Goal: Information Seeking & Learning: Learn about a topic

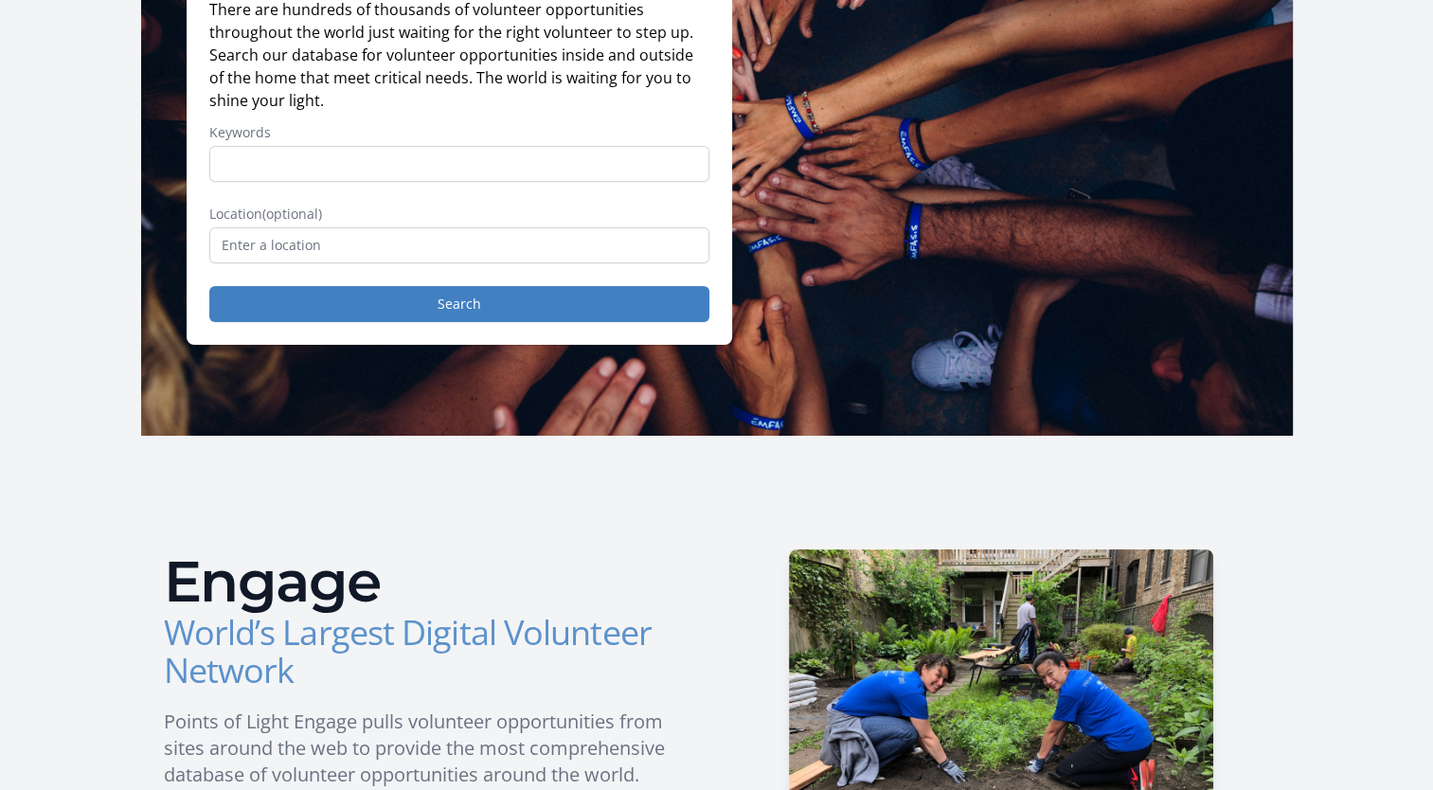
scroll to position [230, 0]
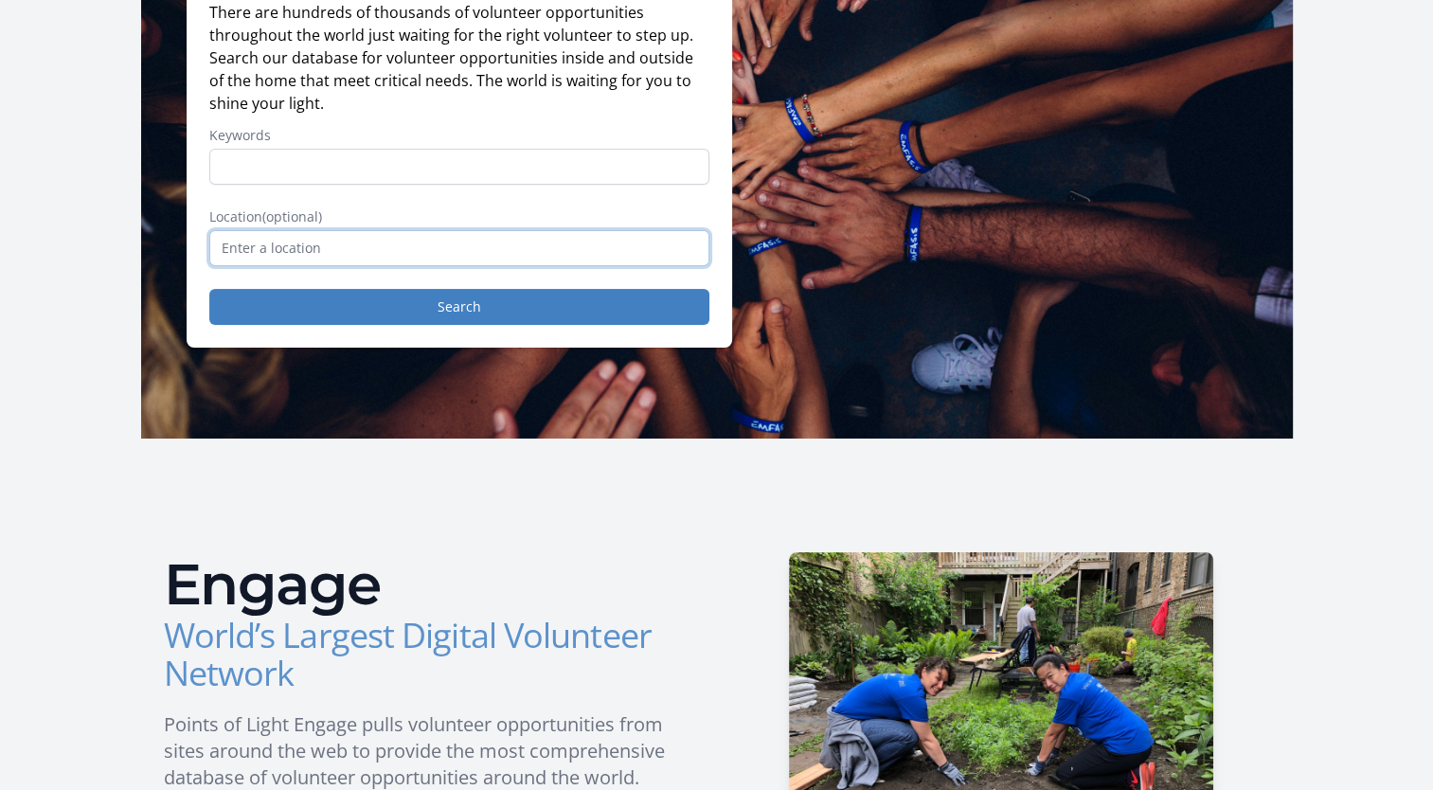
click at [405, 256] on input "text" at bounding box center [459, 248] width 500 height 36
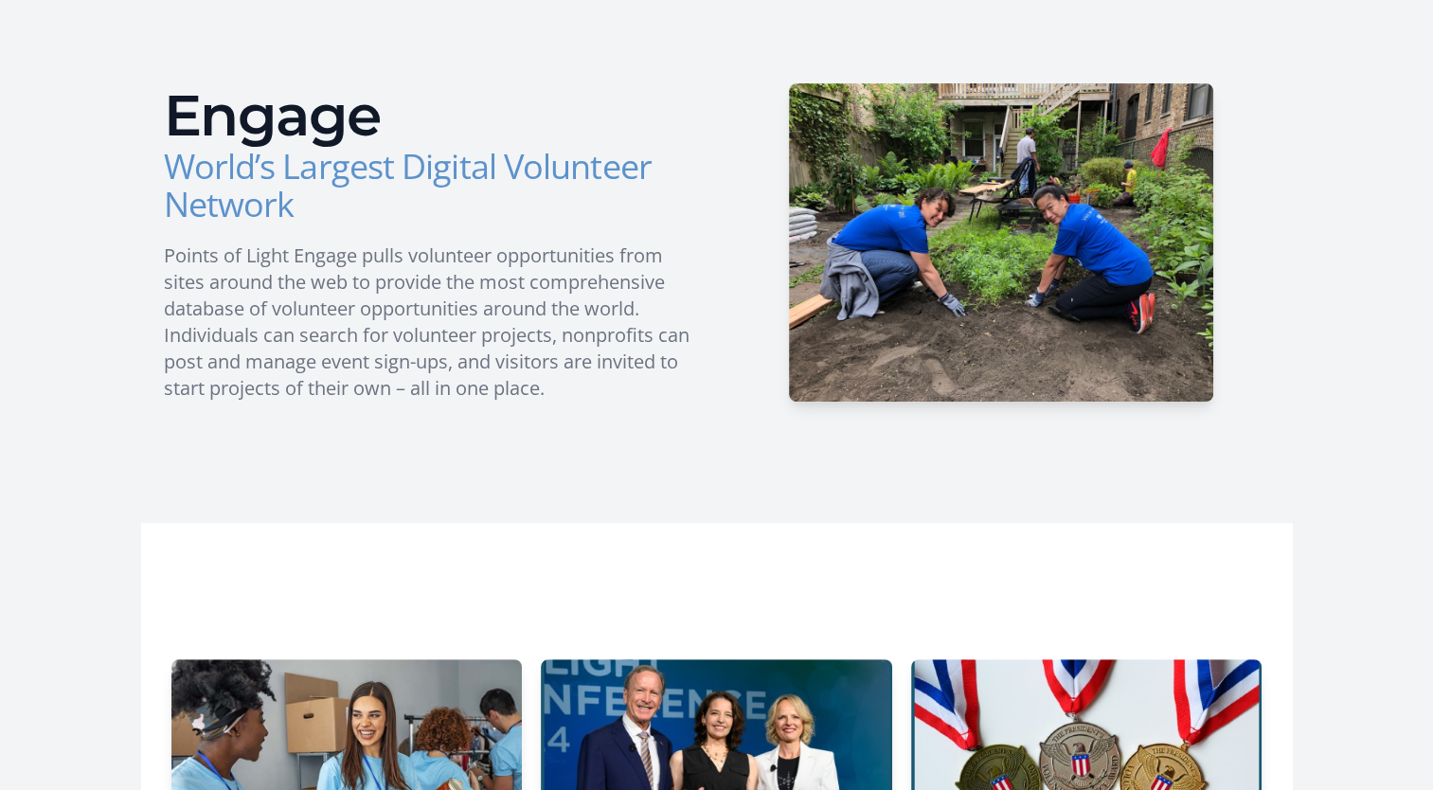
scroll to position [0, 0]
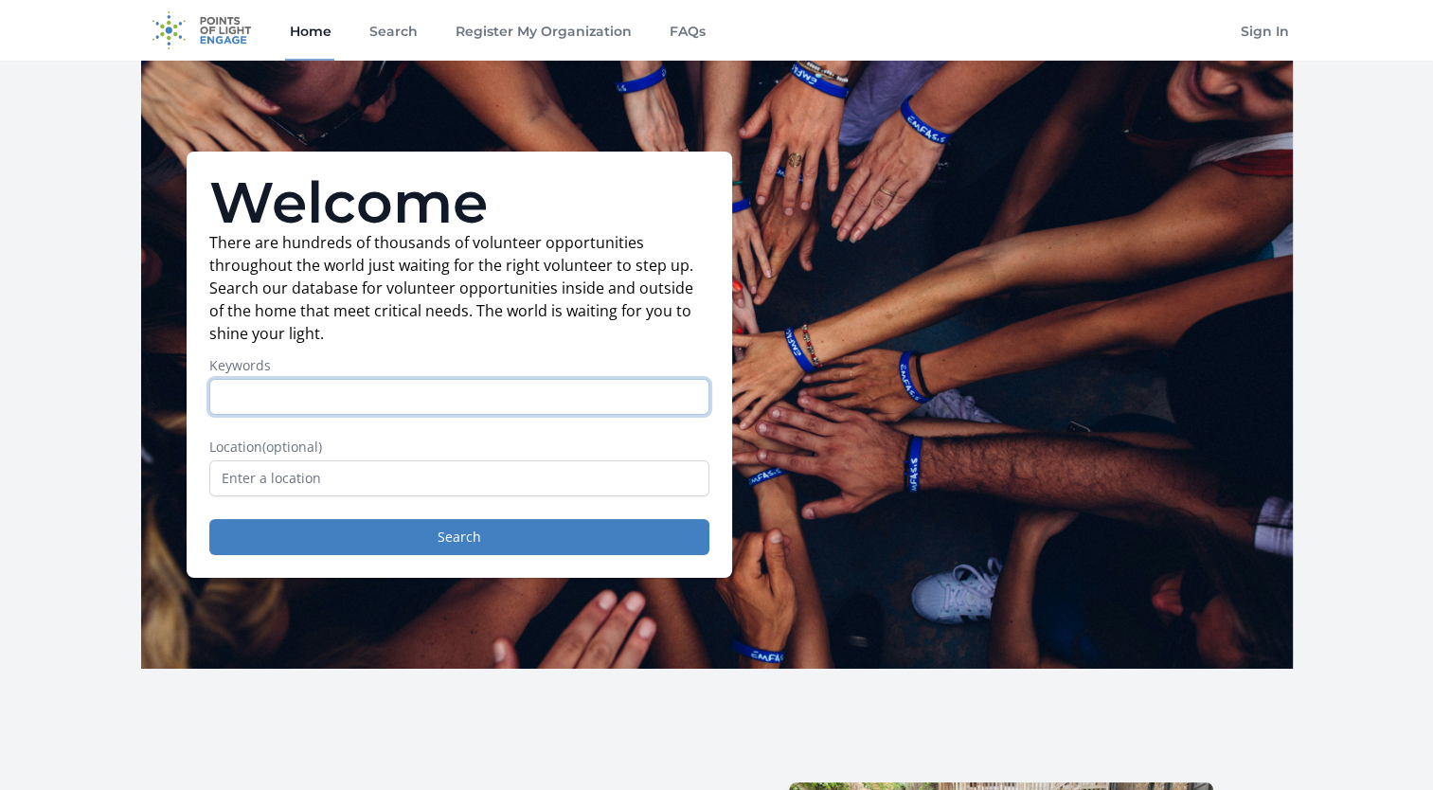
click at [364, 407] on input "Keywords" at bounding box center [459, 397] width 500 height 36
type input "h"
type input "fun"
click at [209, 519] on button "Search" at bounding box center [459, 537] width 500 height 36
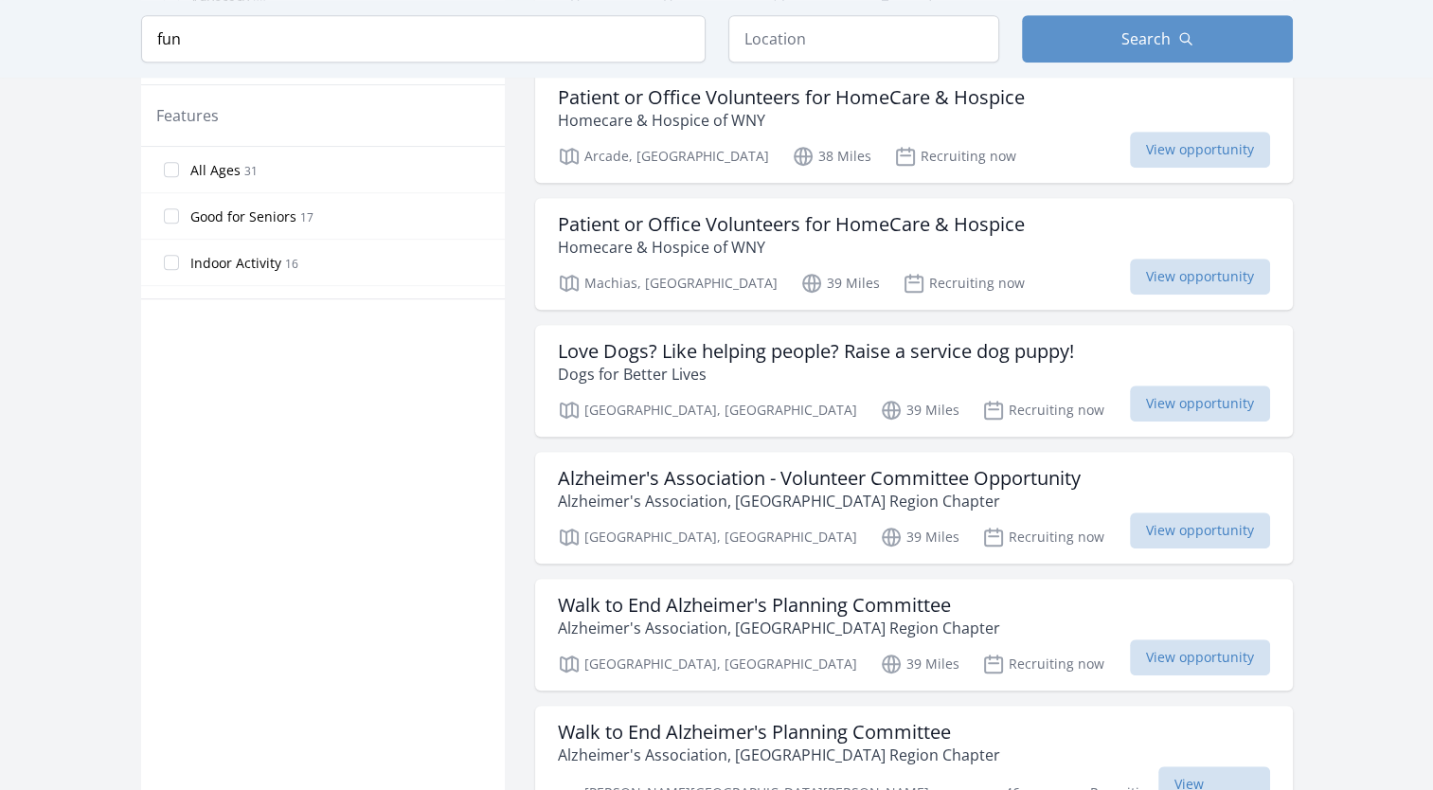
scroll to position [1114, 0]
click at [1125, 51] on button "Search" at bounding box center [1157, 38] width 271 height 47
click at [1104, 46] on button "Search" at bounding box center [1157, 38] width 271 height 47
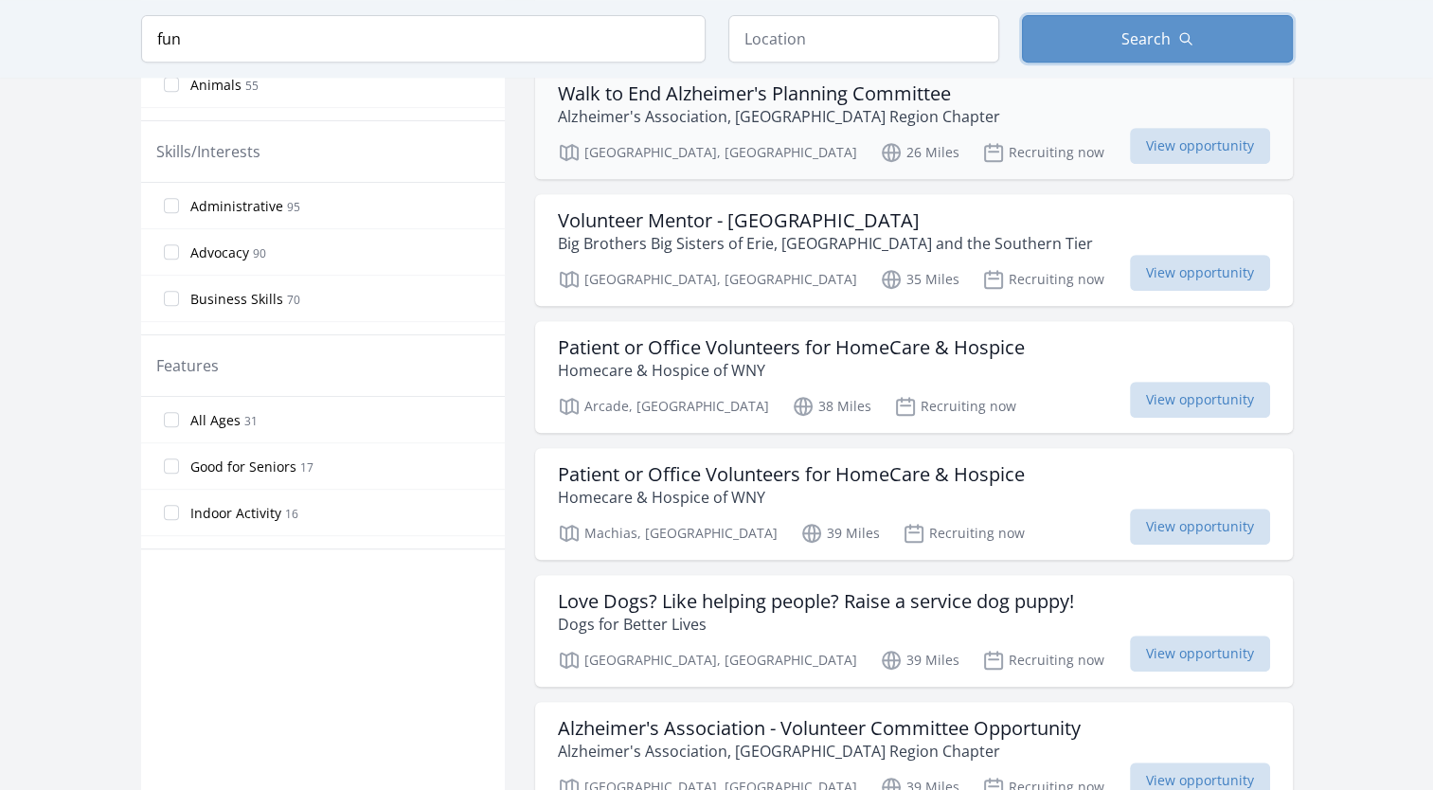
scroll to position [864, 0]
click at [657, 53] on input "fun" at bounding box center [423, 38] width 565 height 47
click at [701, 32] on input "fun" at bounding box center [423, 38] width 565 height 47
click at [680, 41] on input "fun" at bounding box center [423, 38] width 565 height 47
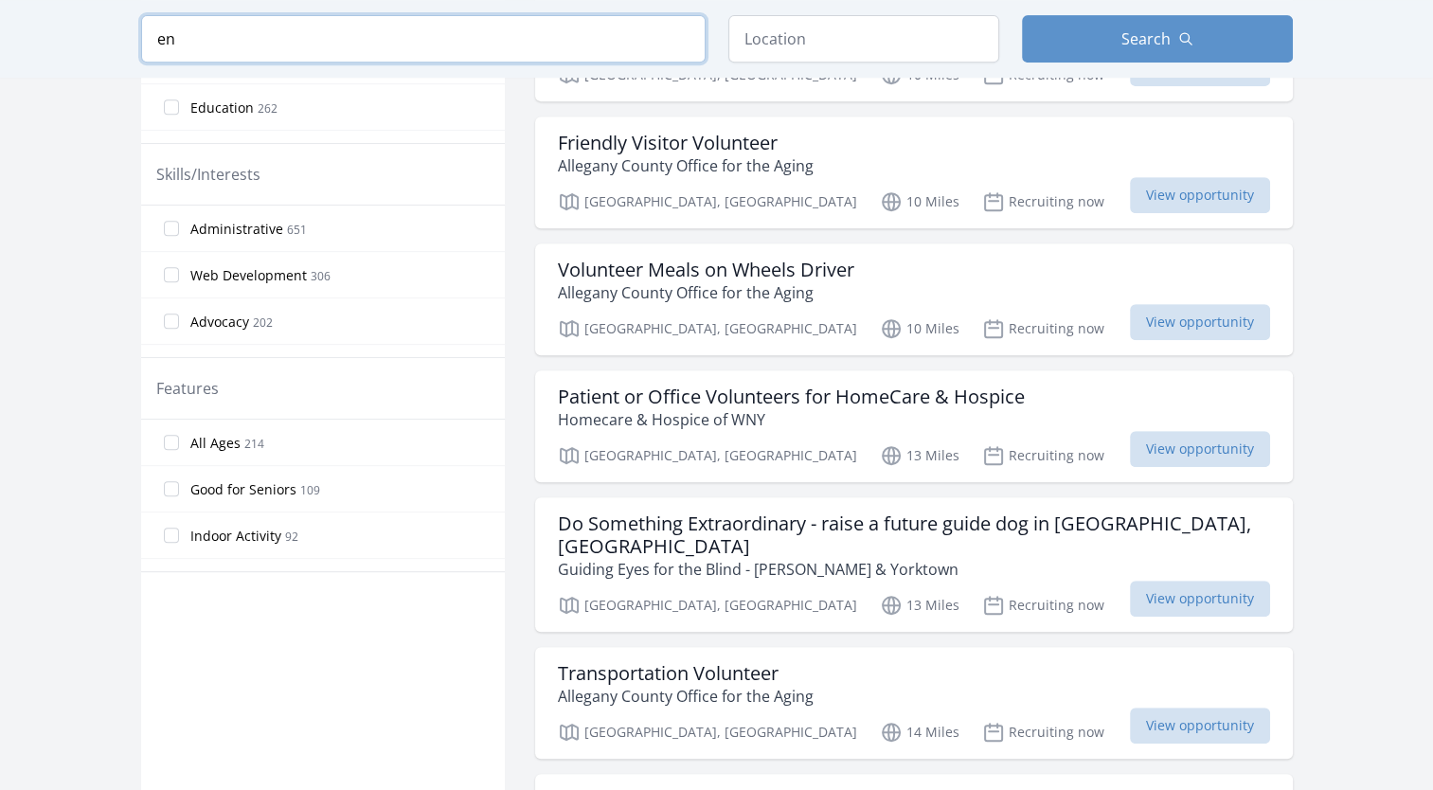
scroll to position [864, 0]
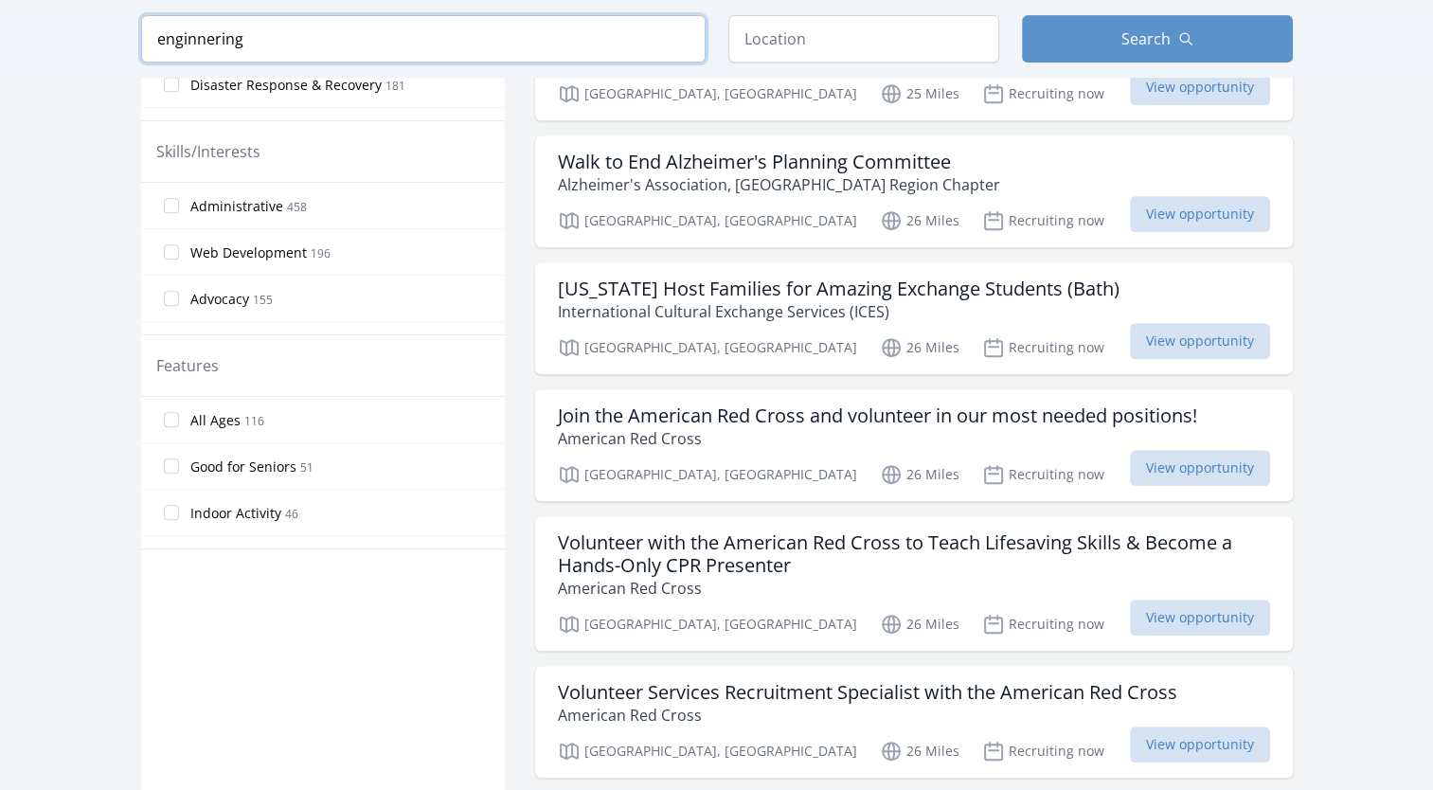
click button "submit" at bounding box center [0, 0] width 0 height 0
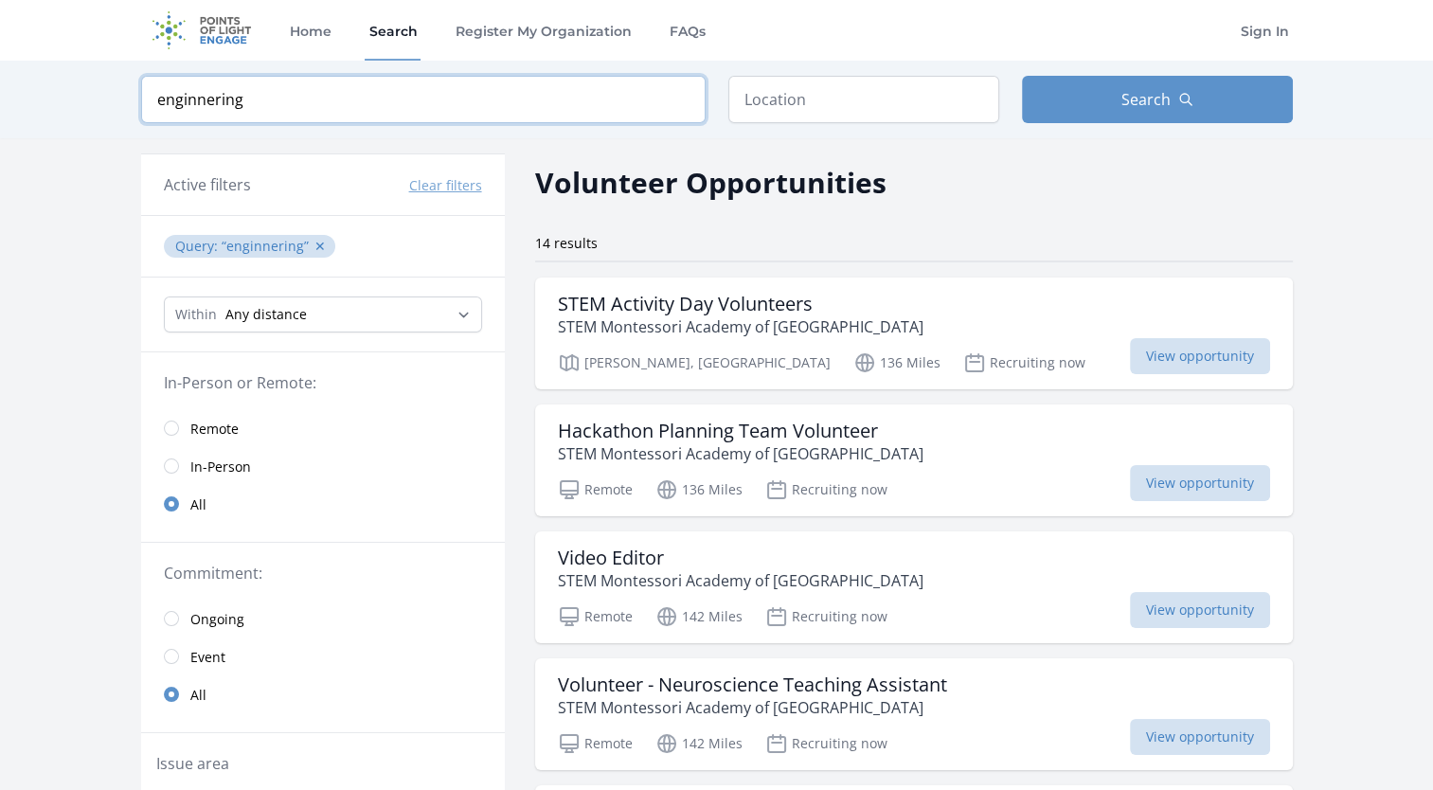
click at [375, 89] on input "enginnering" at bounding box center [423, 99] width 565 height 47
type input "engineering"
click button "submit" at bounding box center [0, 0] width 0 height 0
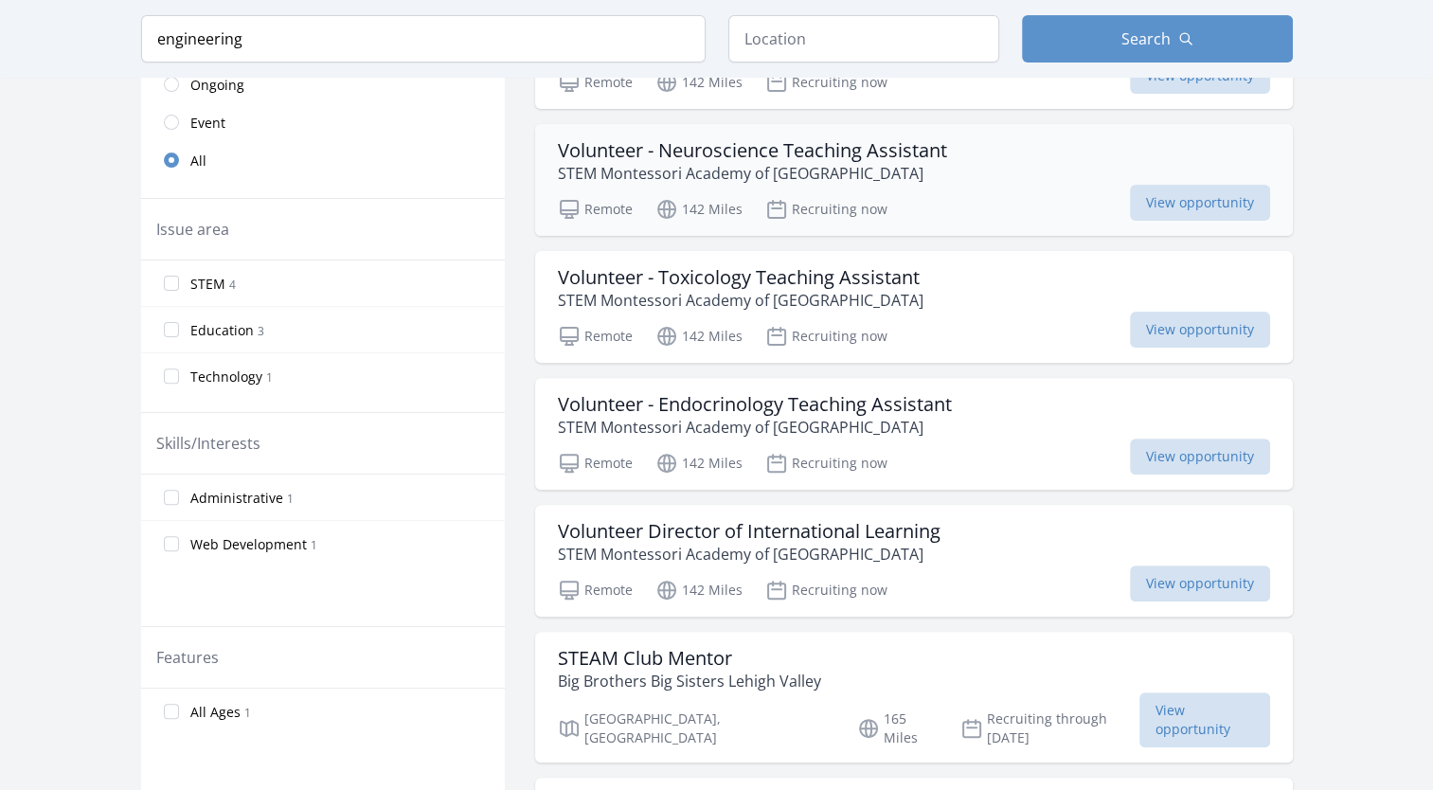
scroll to position [537, 0]
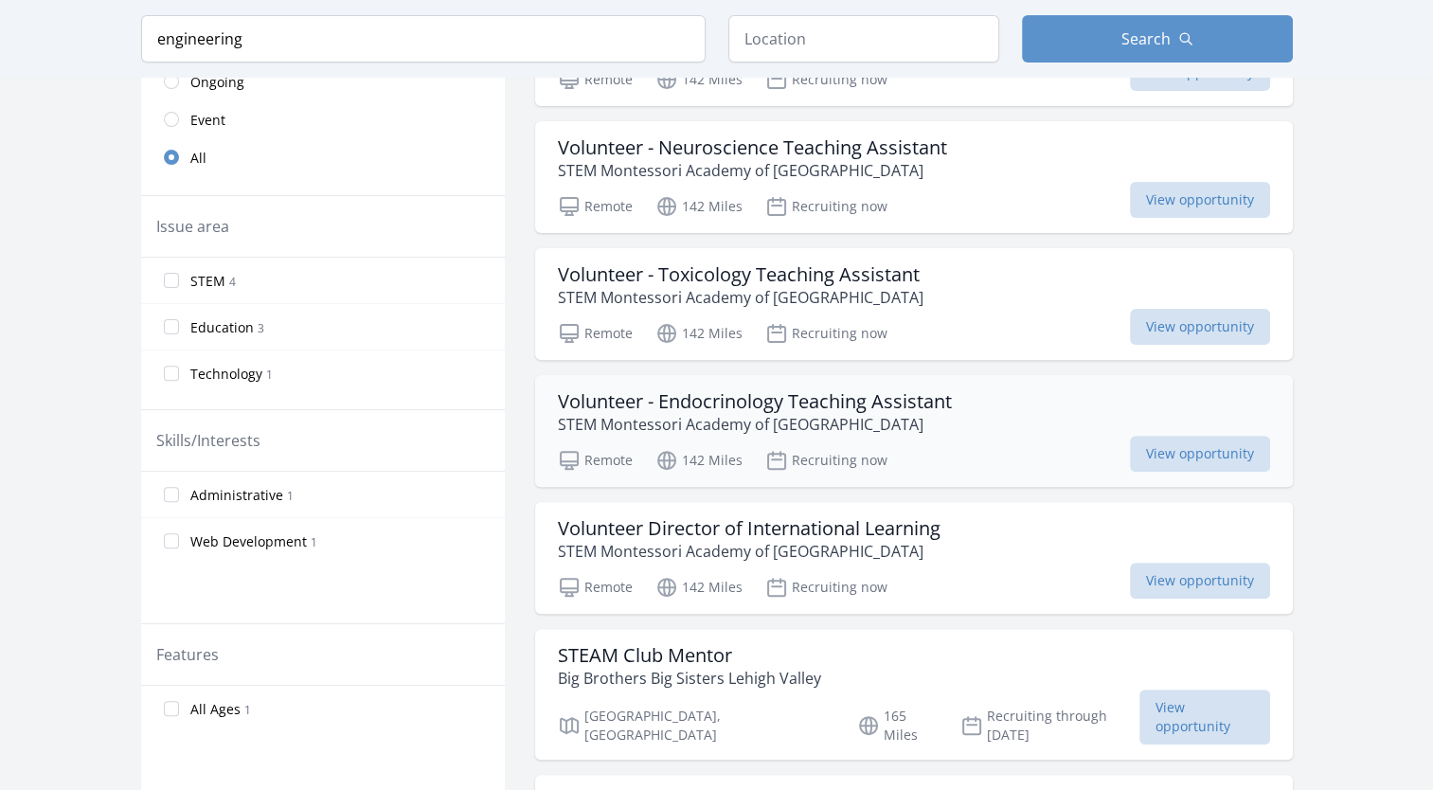
click at [668, 443] on div "Remote 142 Miles Recruiting now View opportunity" at bounding box center [914, 457] width 712 height 28
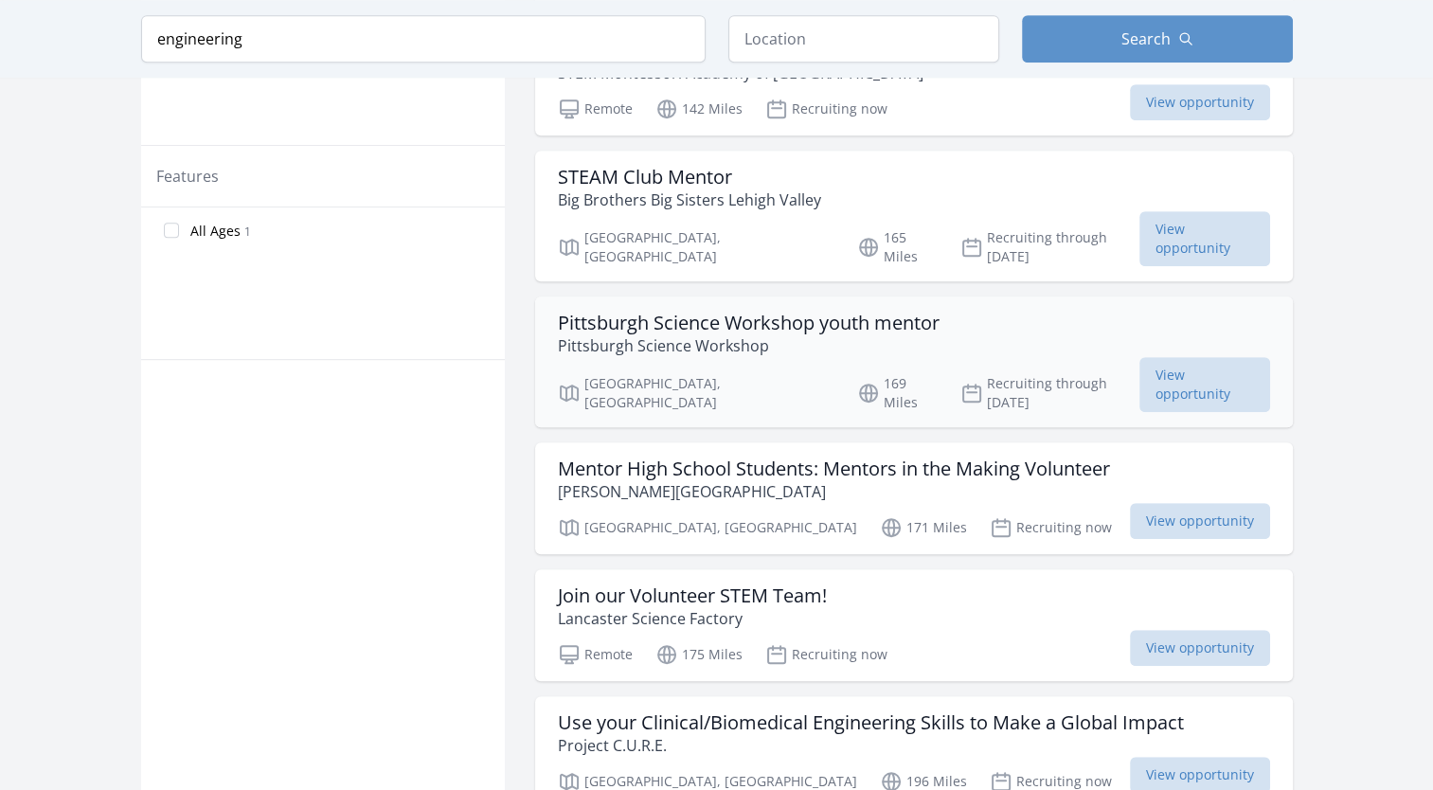
scroll to position [1056, 0]
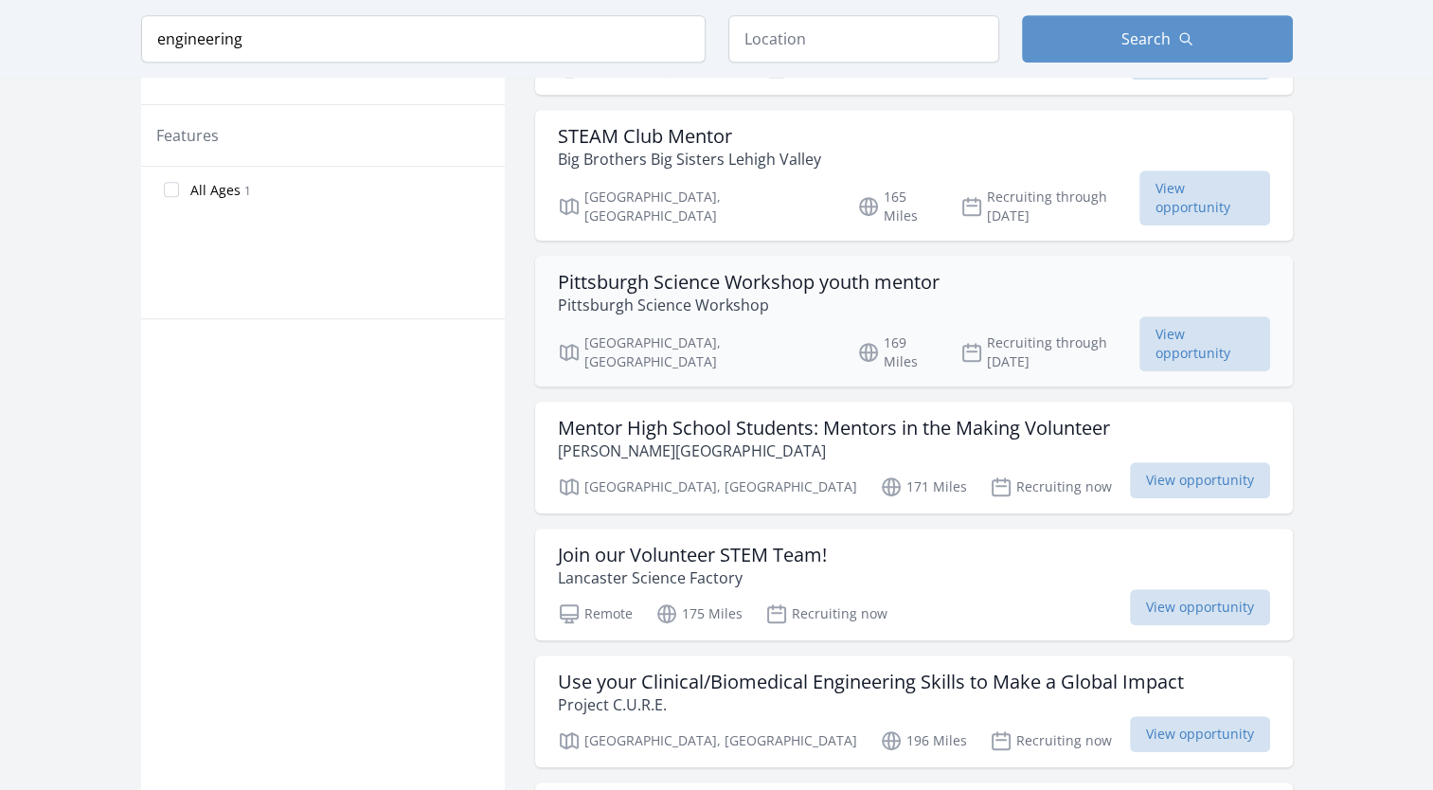
click at [673, 597] on div "Remote 175 Miles Recruiting now View opportunity" at bounding box center [914, 611] width 712 height 28
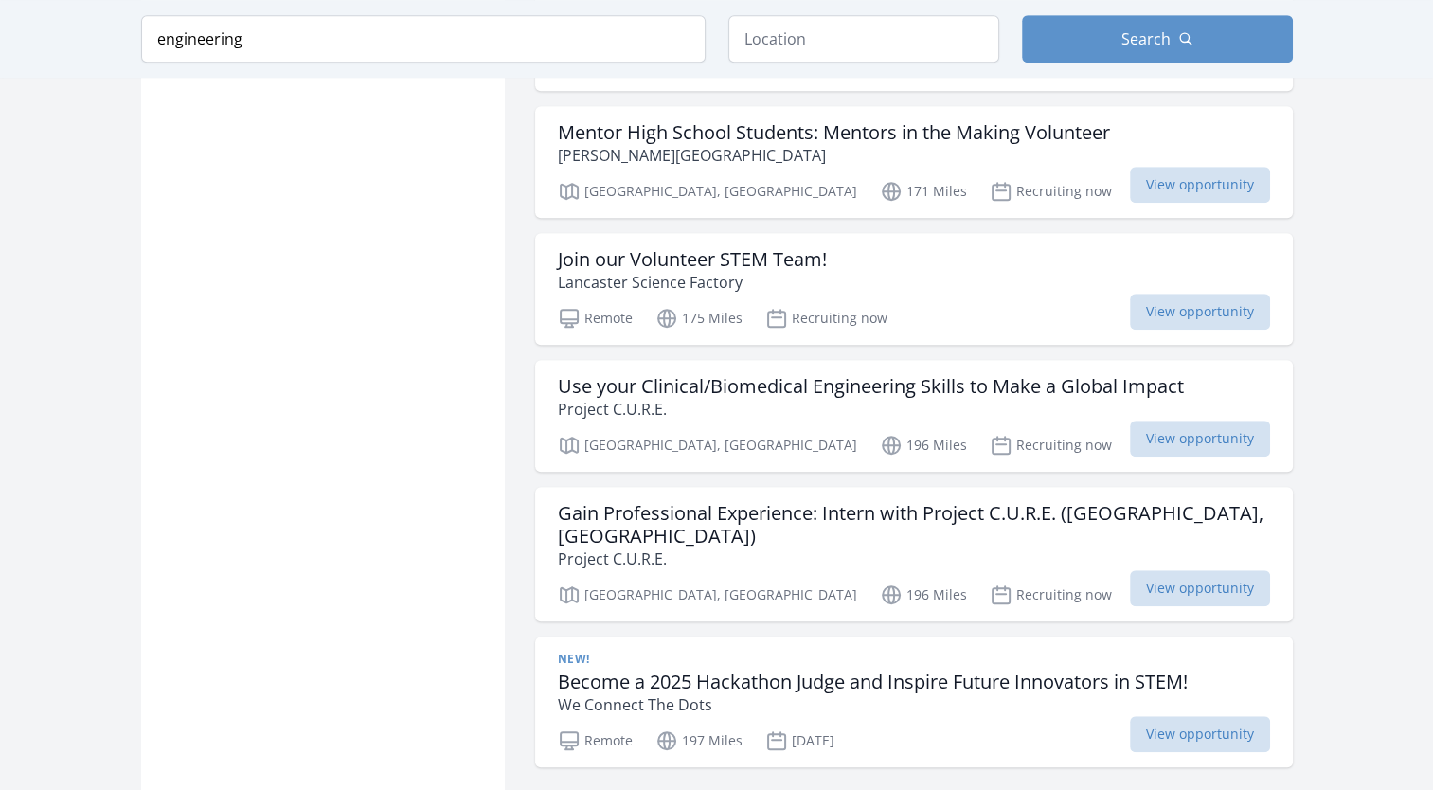
scroll to position [1338, 0]
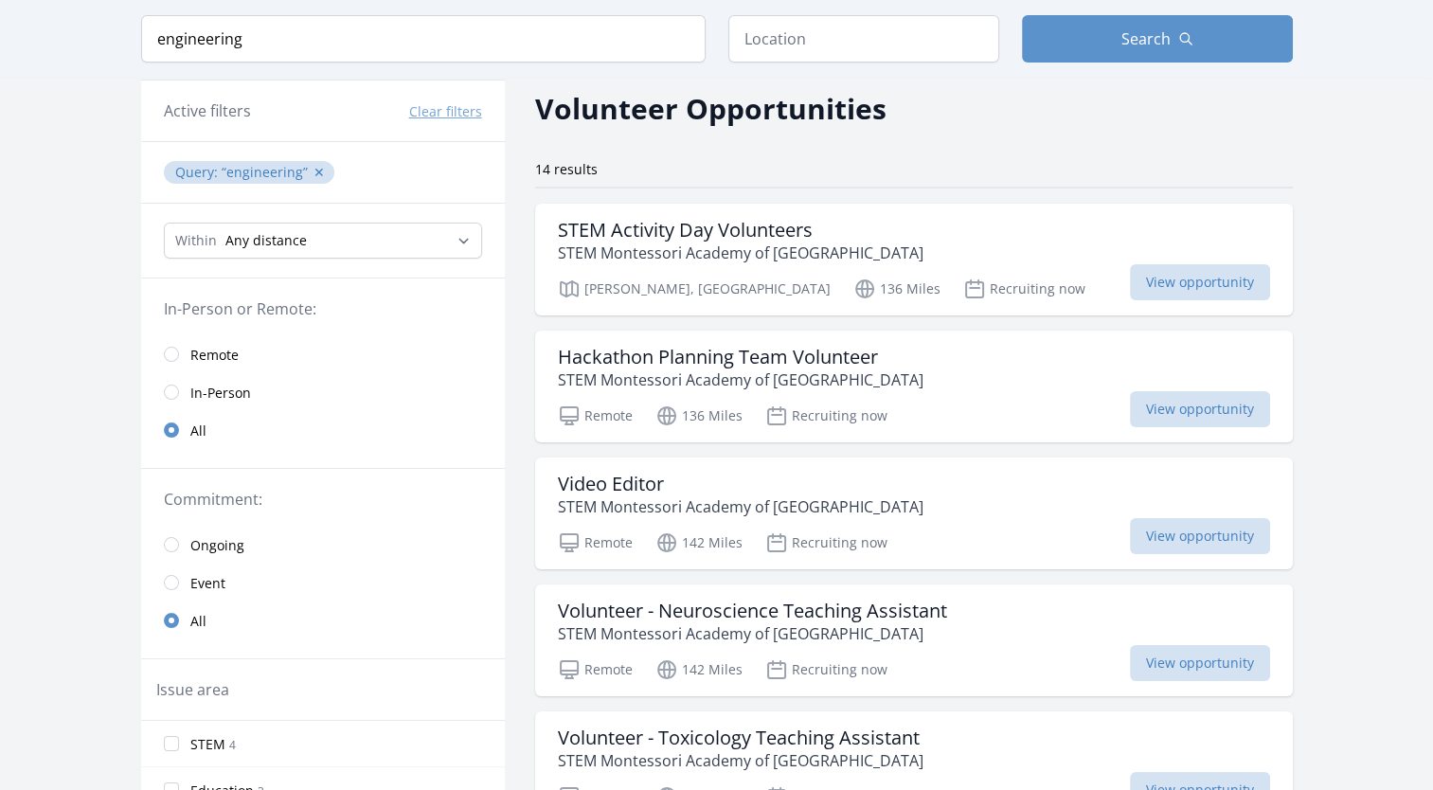
scroll to position [59, 0]
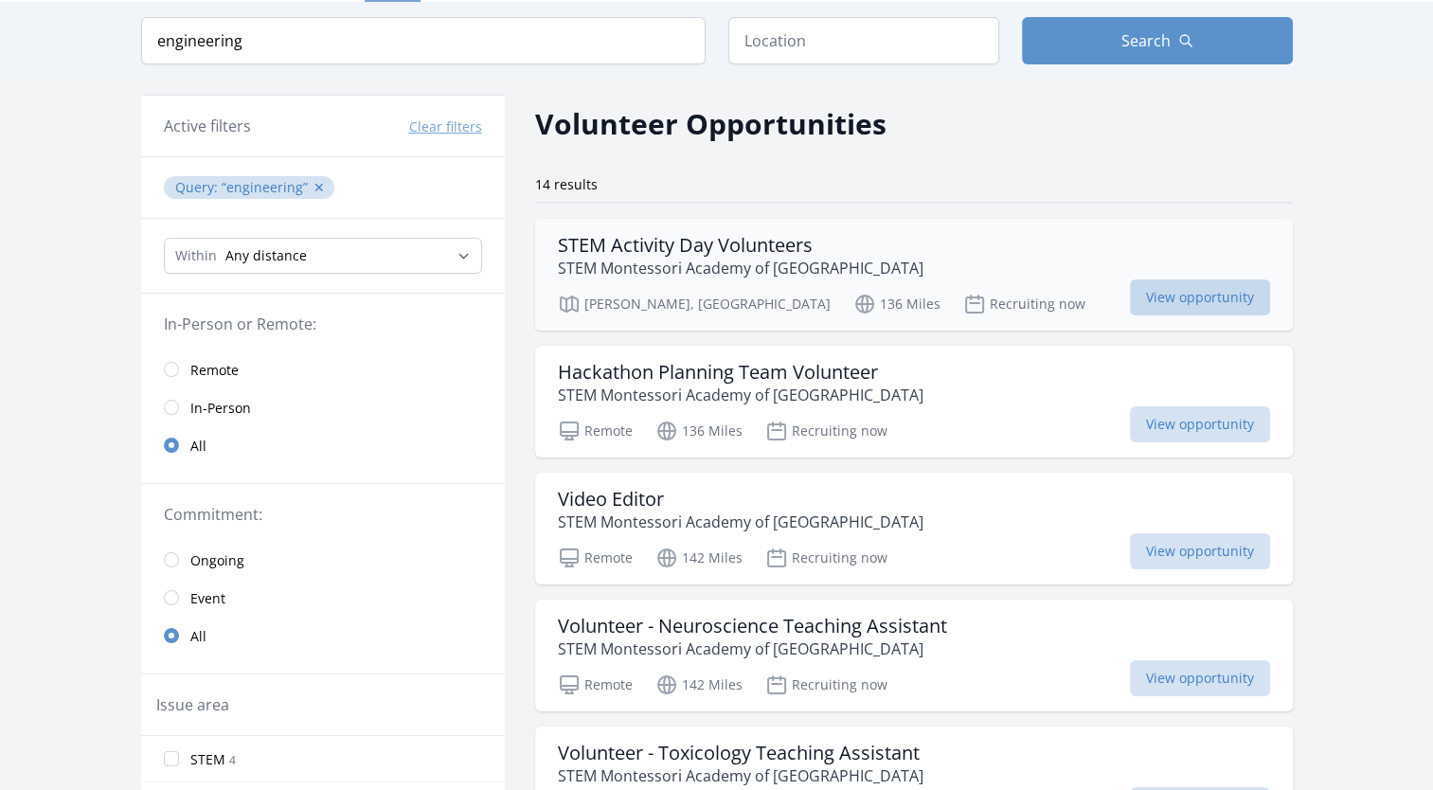
click at [1130, 287] on span "View opportunity" at bounding box center [1200, 297] width 140 height 36
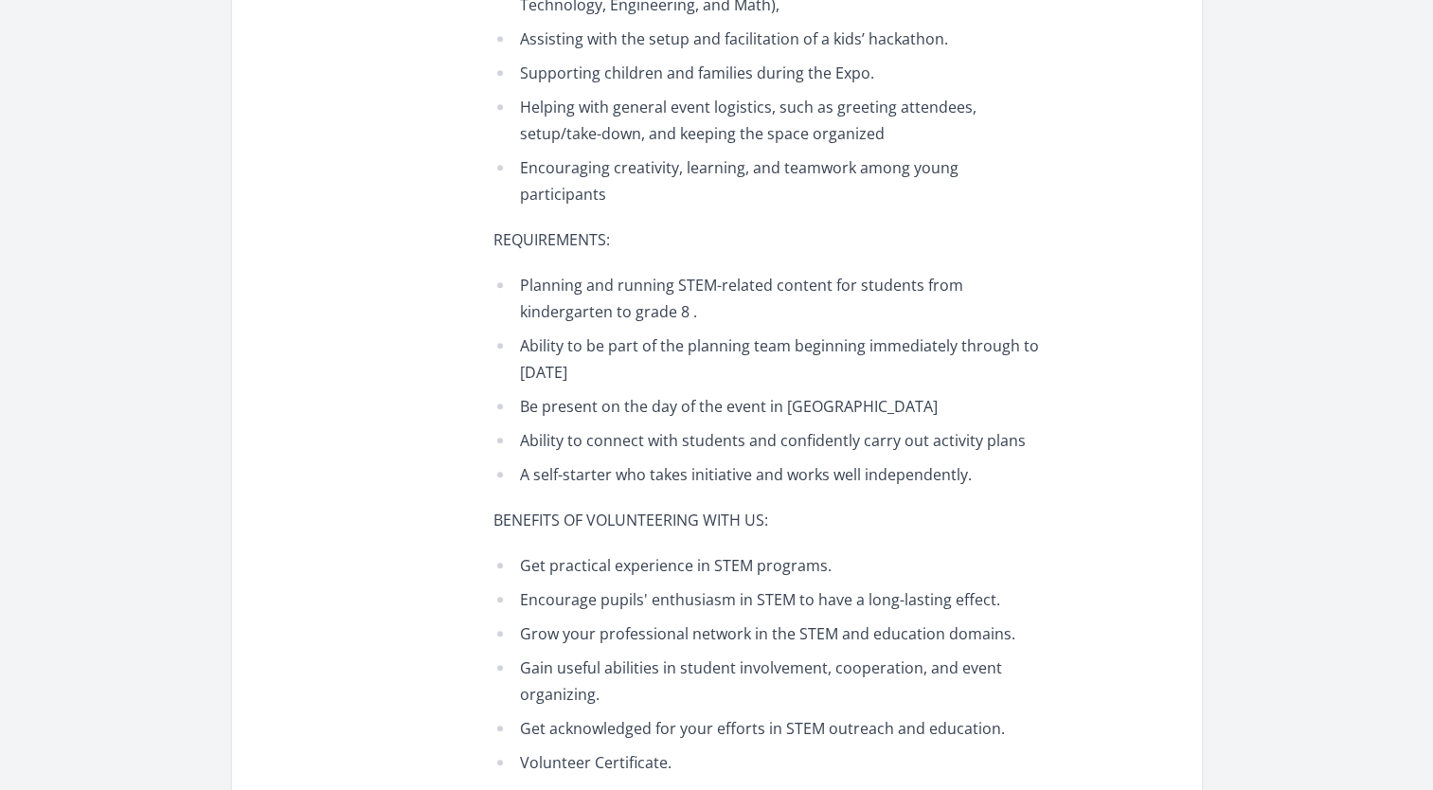
scroll to position [1054, 0]
